Goal: Task Accomplishment & Management: Use online tool/utility

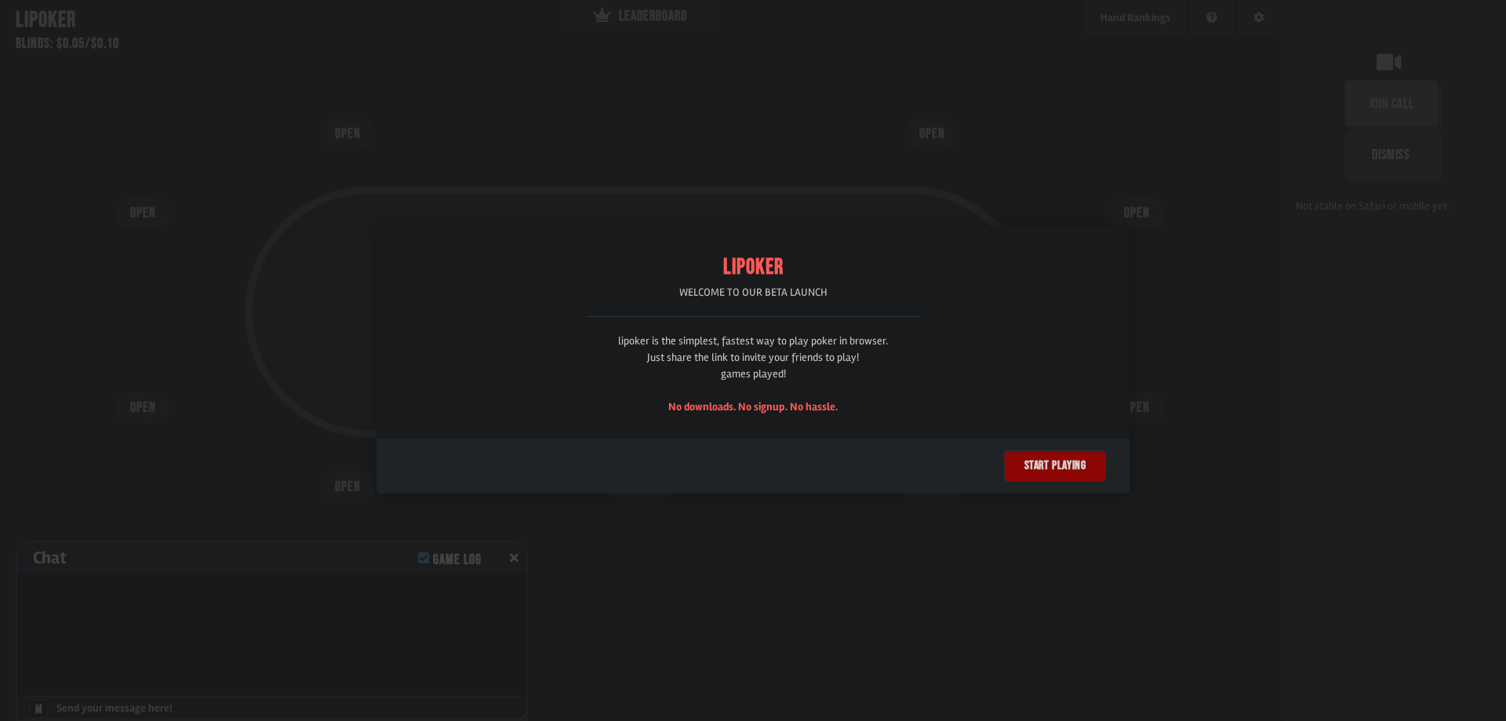
scroll to position [78, 0]
click at [1032, 472] on button "Start playing" at bounding box center [1055, 465] width 102 height 31
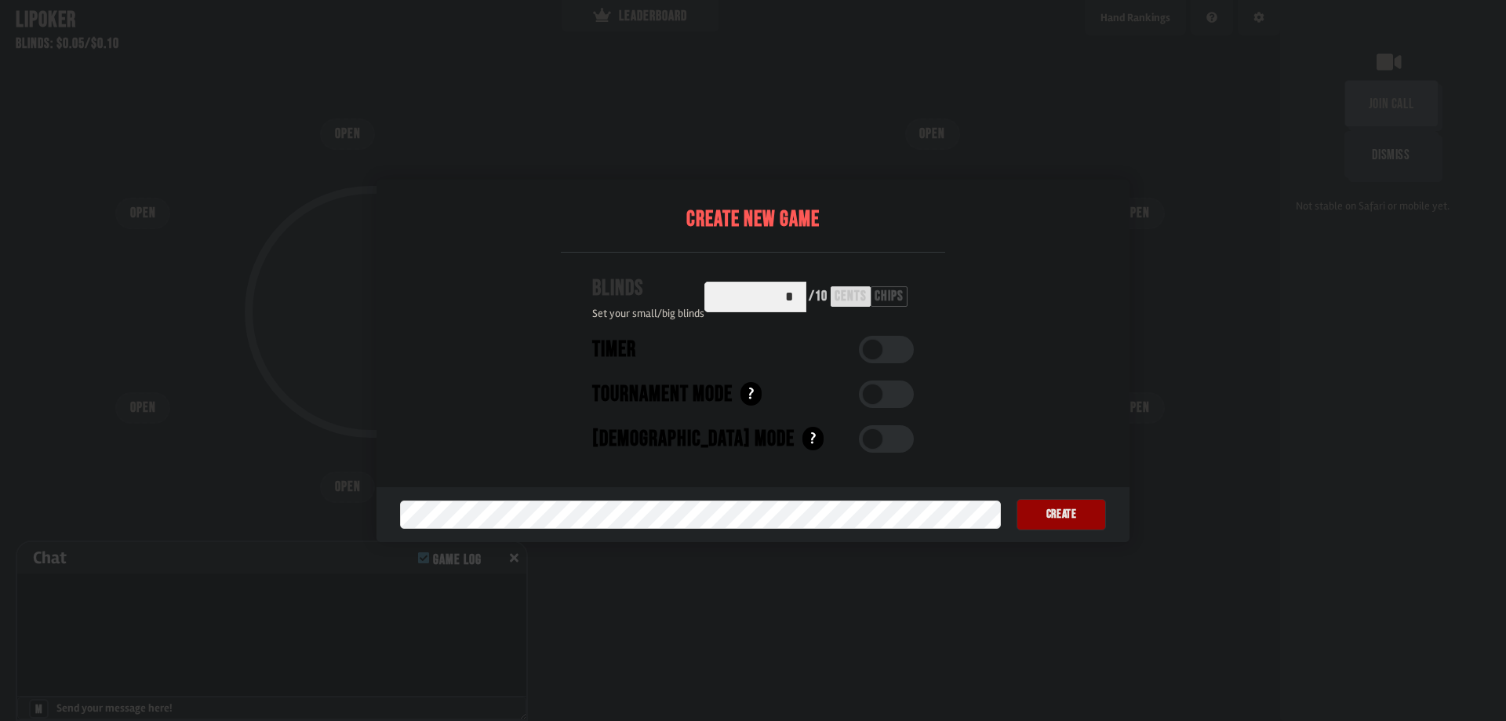
click at [1054, 512] on button "Create" at bounding box center [1061, 514] width 89 height 31
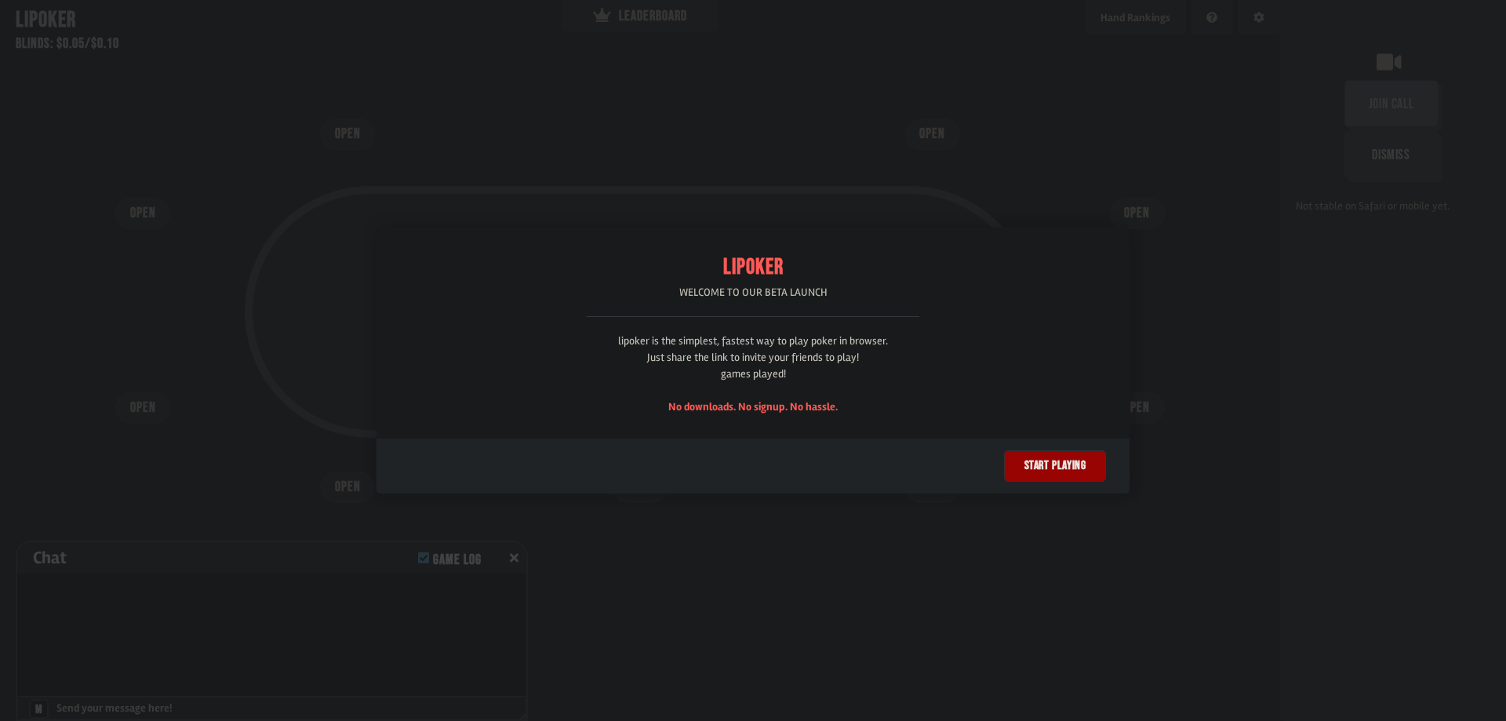
scroll to position [78, 0]
click at [1095, 467] on button "Start playing" at bounding box center [1055, 465] width 102 height 31
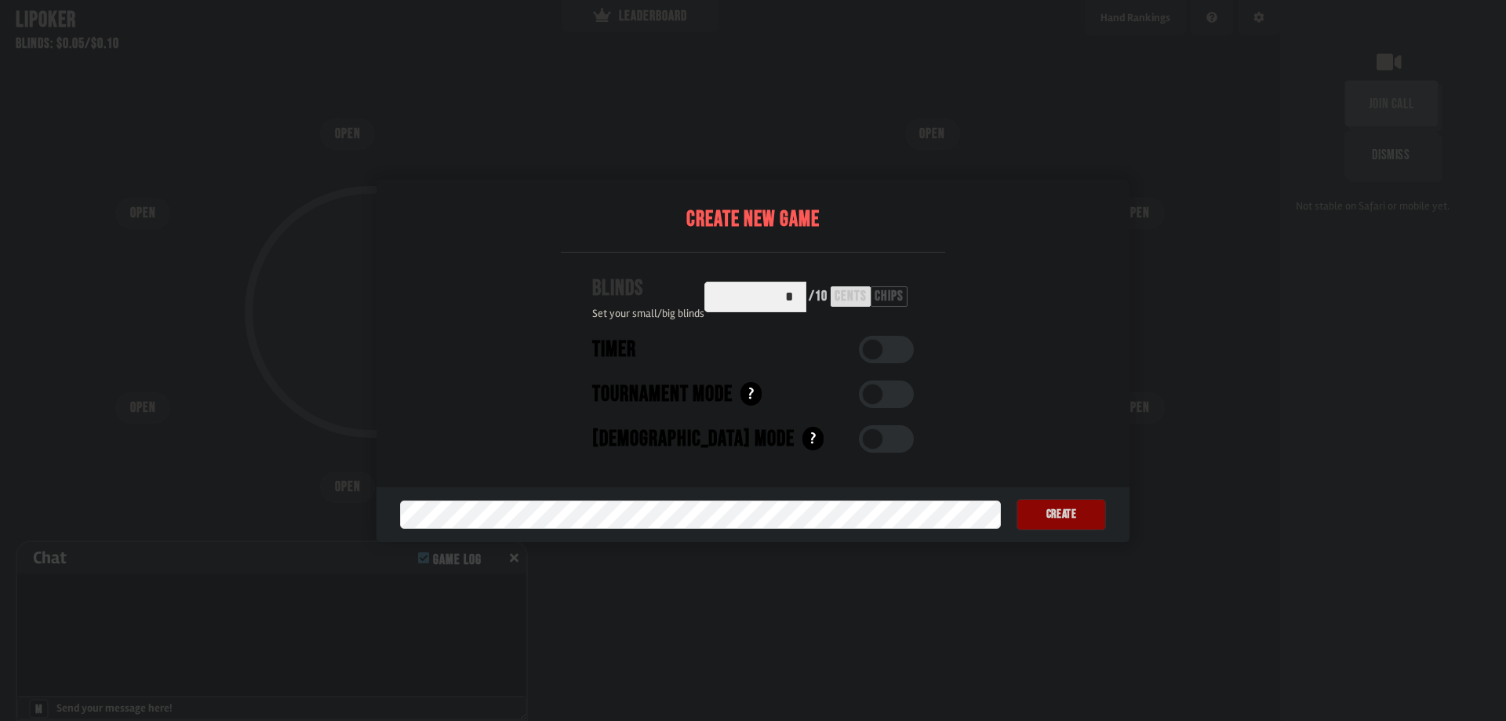
click at [1048, 518] on button "Create" at bounding box center [1061, 514] width 89 height 31
